Goal: Find specific page/section: Find specific page/section

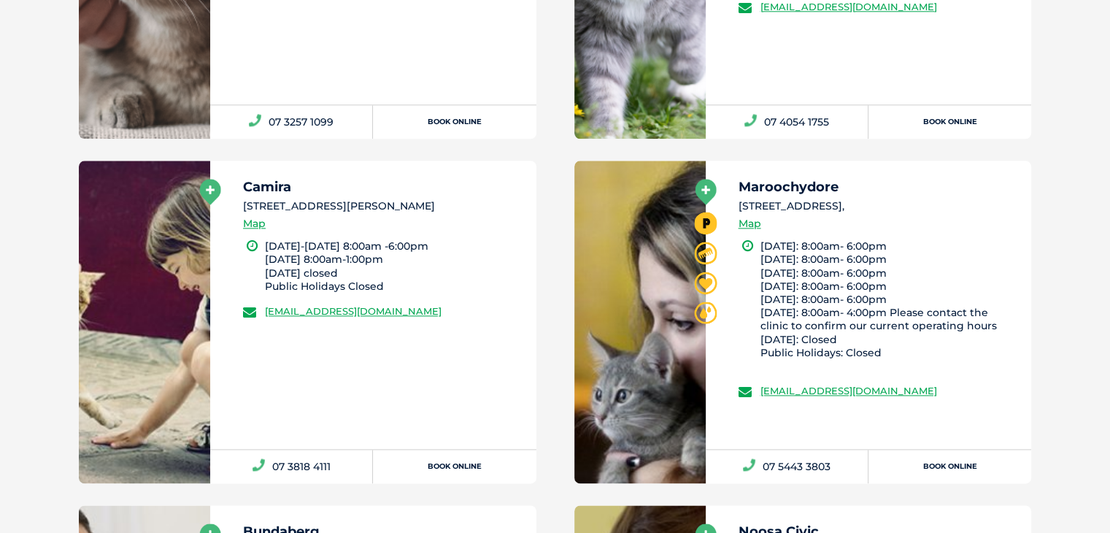
scroll to position [1794, 0]
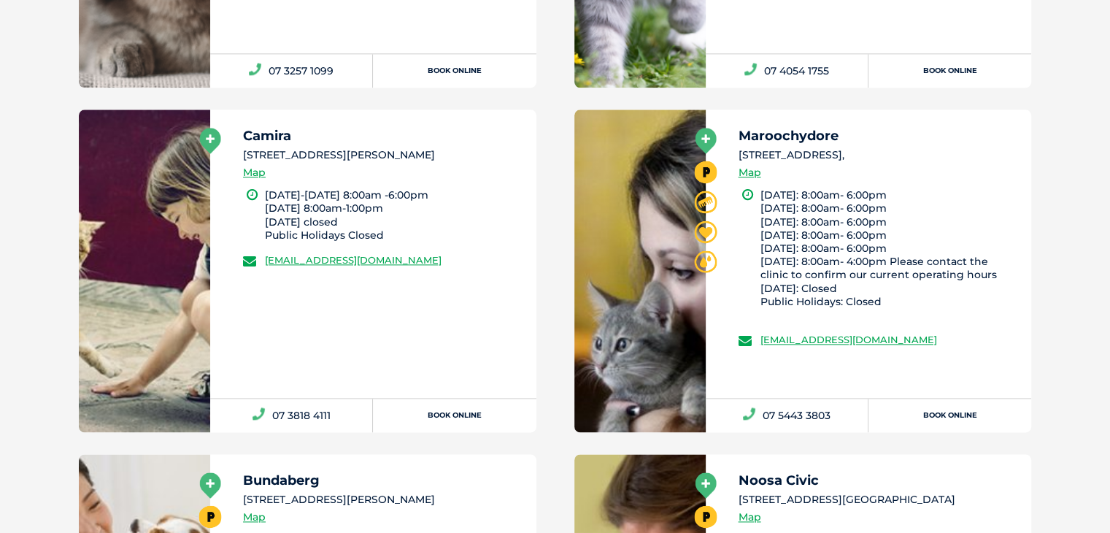
click at [170, 158] on link at bounding box center [144, 270] width 131 height 323
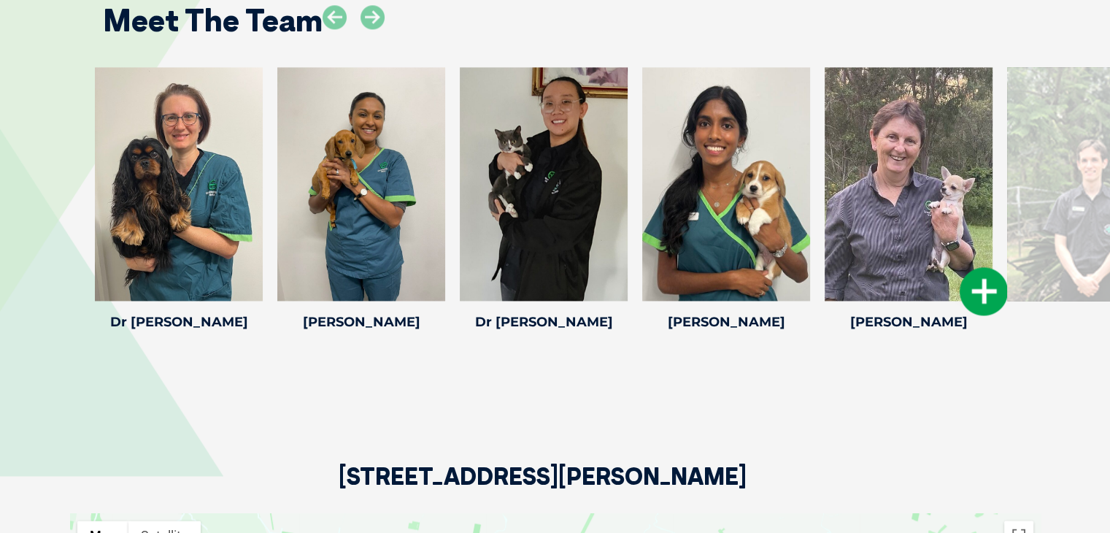
scroll to position [2043, 0]
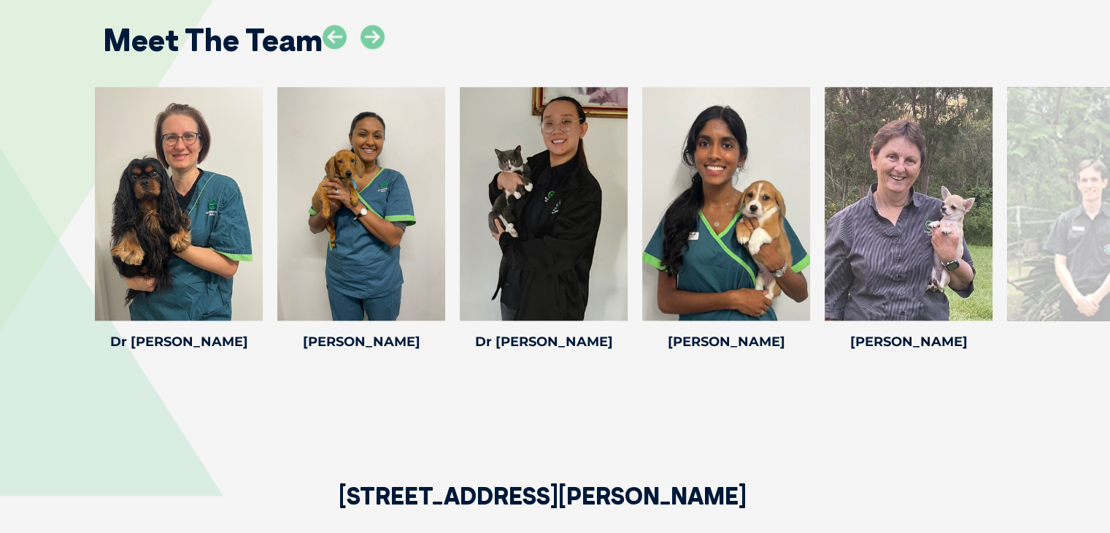
drag, startPoint x: 974, startPoint y: 383, endPoint x: 860, endPoint y: 395, distance: 114.4
click at [852, 402] on div "Meet The Team [PERSON_NAME] [PERSON_NAME] Veterinary [PERSON_NAME] grew up in […" at bounding box center [555, 176] width 1110 height 474
click at [369, 34] on icon at bounding box center [373, 37] width 24 height 24
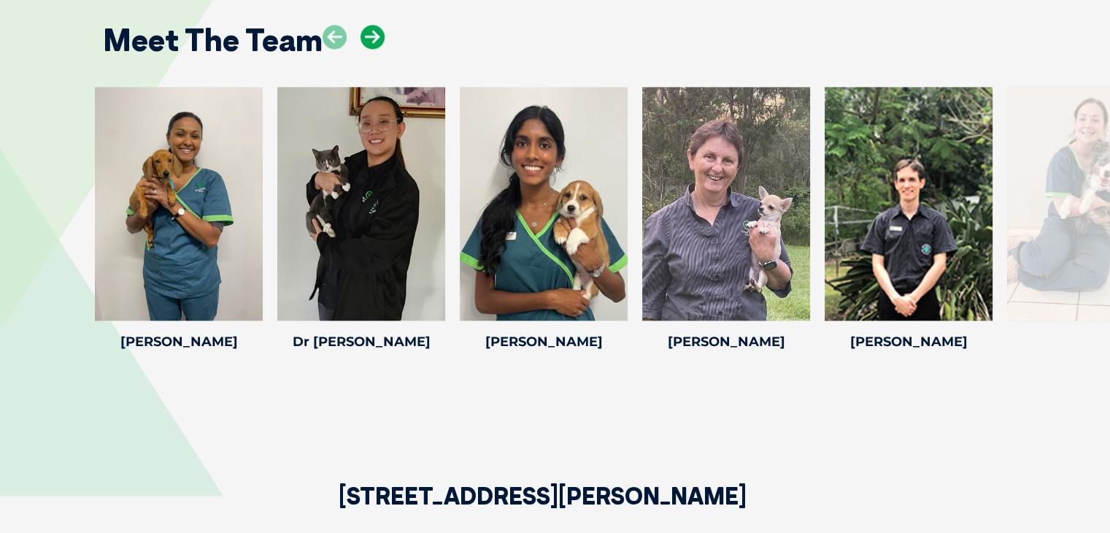
click at [369, 34] on icon at bounding box center [373, 37] width 24 height 24
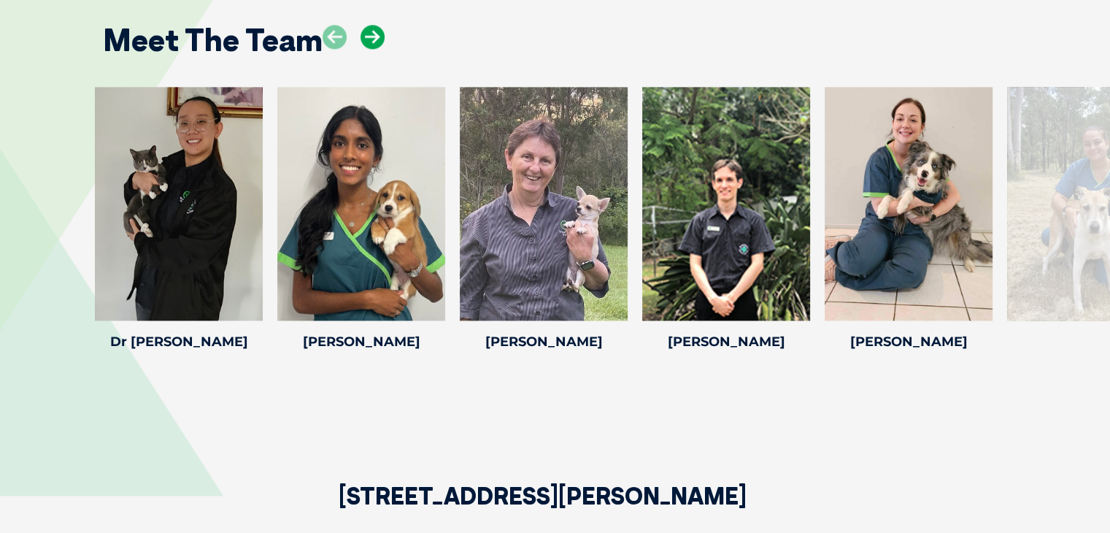
click at [379, 34] on icon at bounding box center [373, 37] width 24 height 24
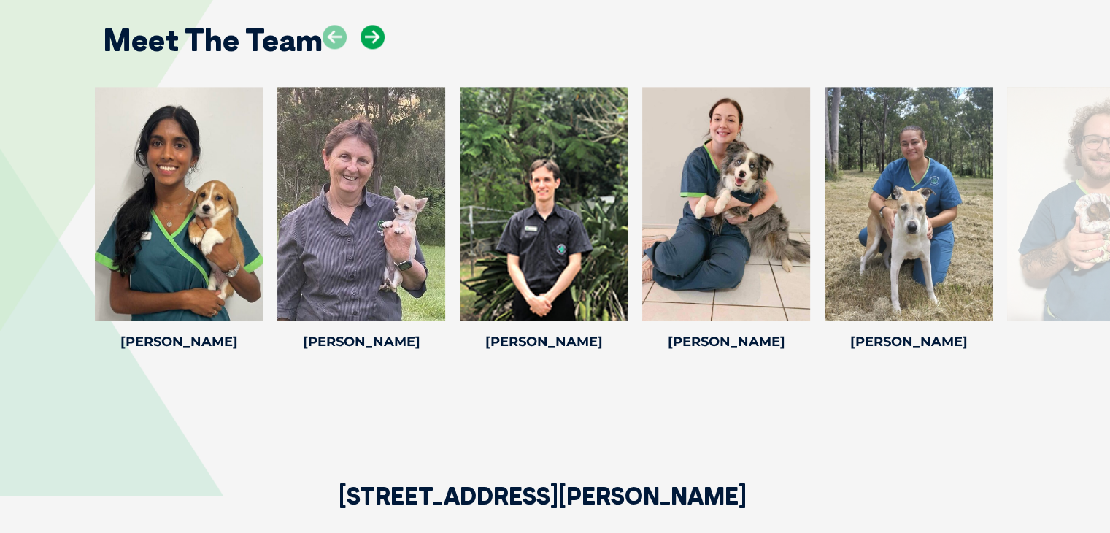
click at [379, 34] on icon at bounding box center [373, 37] width 24 height 24
click at [382, 34] on icon at bounding box center [373, 37] width 24 height 24
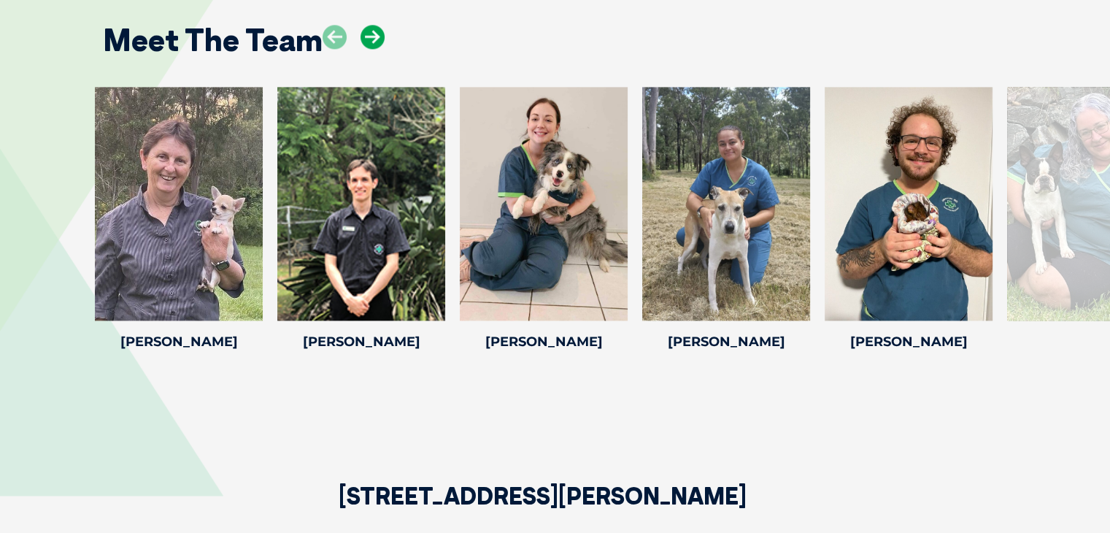
click at [383, 34] on icon at bounding box center [373, 37] width 24 height 24
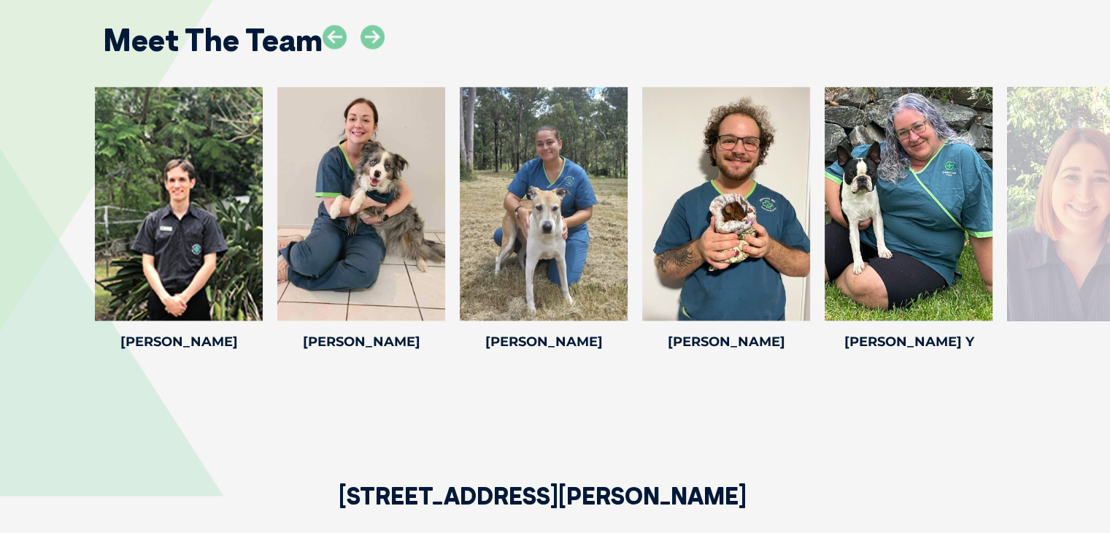
click at [388, 34] on div "Meet The Team" at bounding box center [555, 35] width 934 height 74
click at [374, 34] on icon at bounding box center [373, 37] width 24 height 24
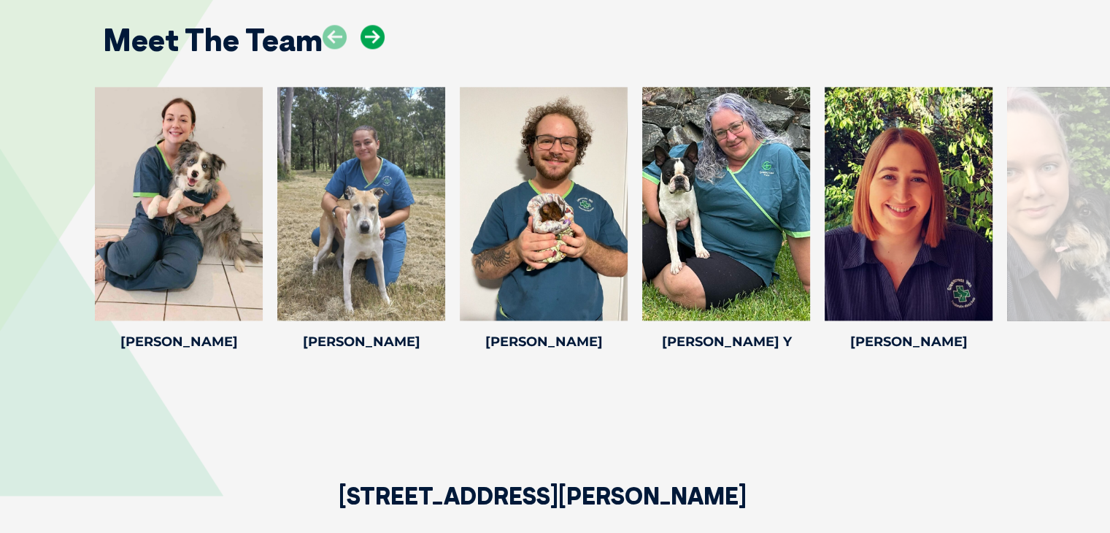
click at [377, 34] on icon at bounding box center [373, 37] width 24 height 24
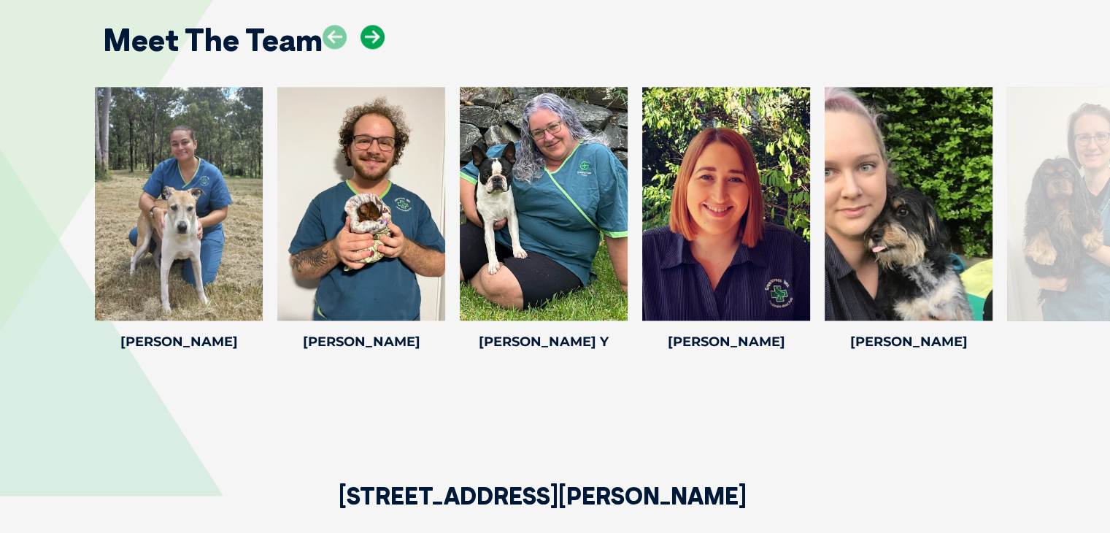
click at [377, 34] on icon at bounding box center [373, 37] width 24 height 24
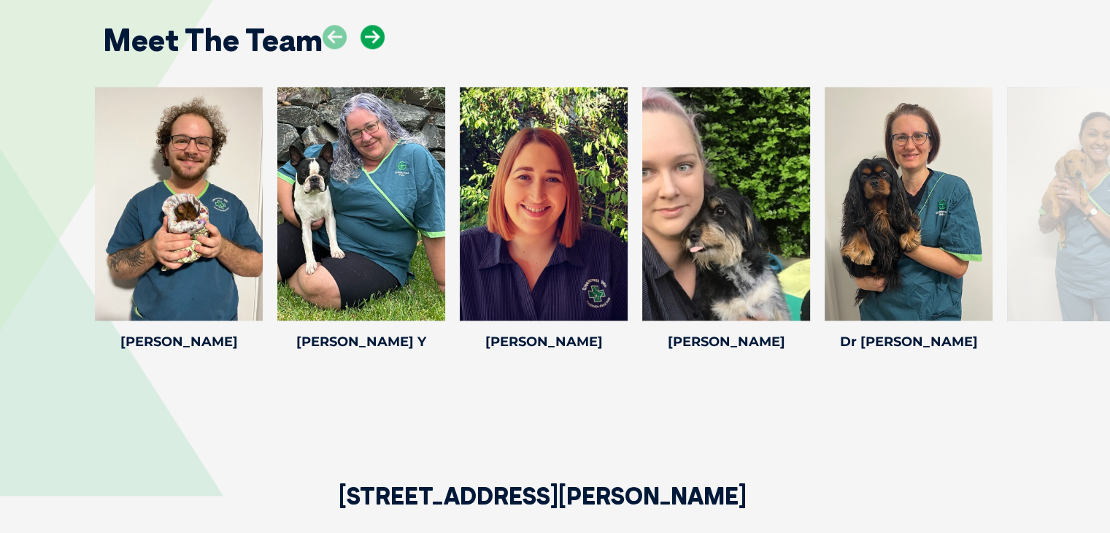
click at [377, 34] on icon at bounding box center [373, 37] width 24 height 24
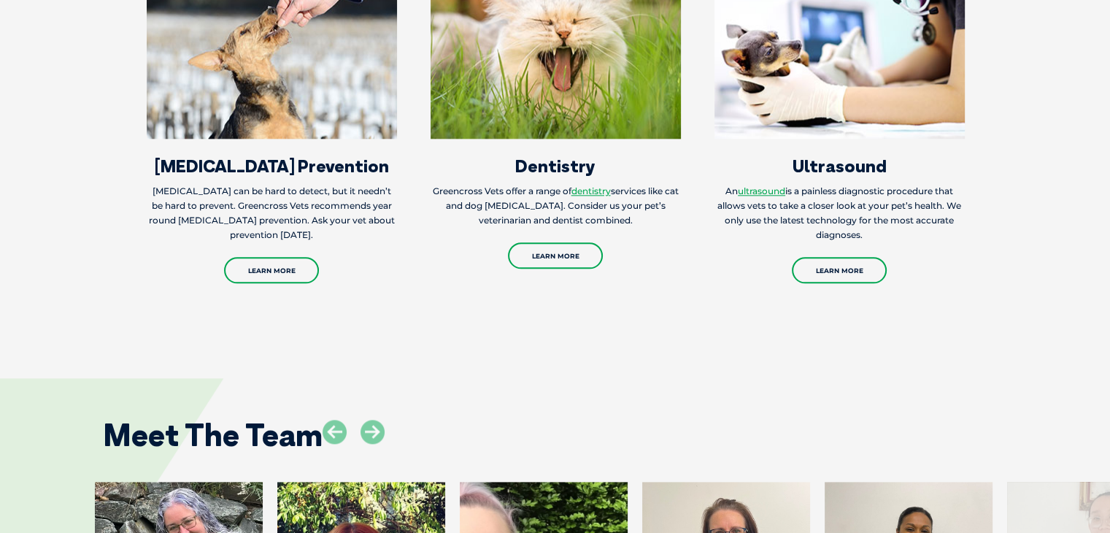
scroll to position [1605, 0]
